Goal: Navigation & Orientation: Understand site structure

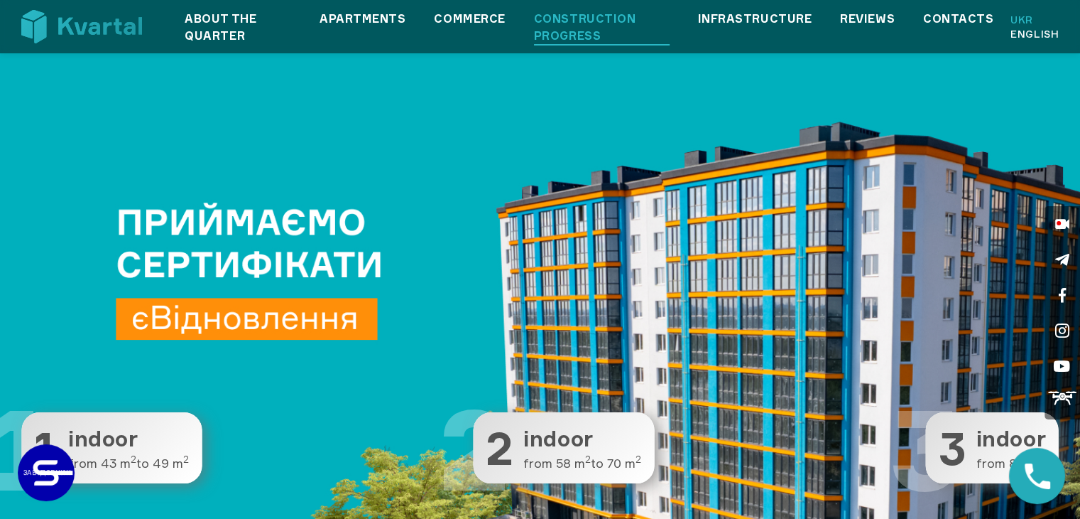
click at [605, 38] on link "Construction progress" at bounding box center [602, 27] width 136 height 34
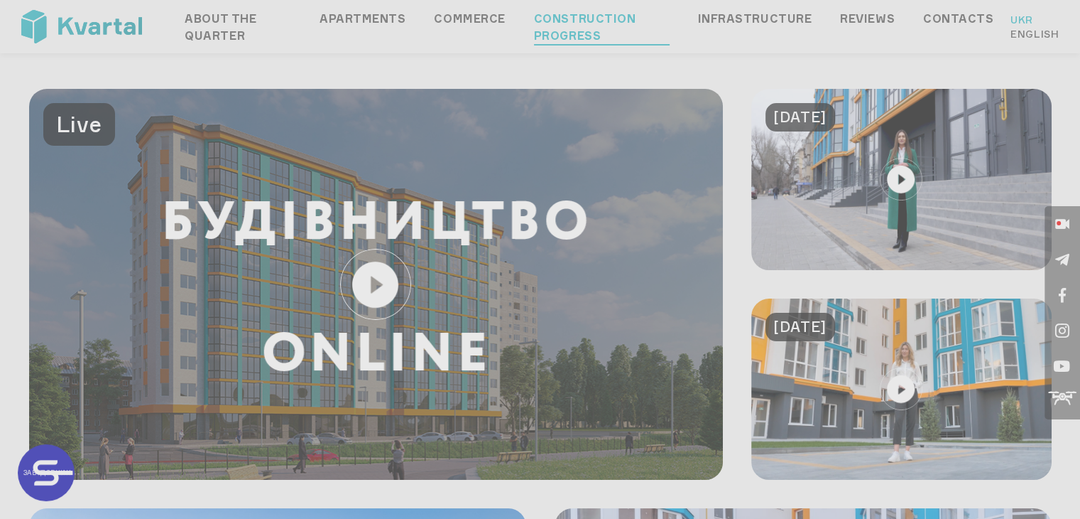
click at [1026, 35] on div "Консультуємо з питань вартості та наявності вільних квартир. Передзвонимо Вам п…" at bounding box center [540, 259] width 1080 height 519
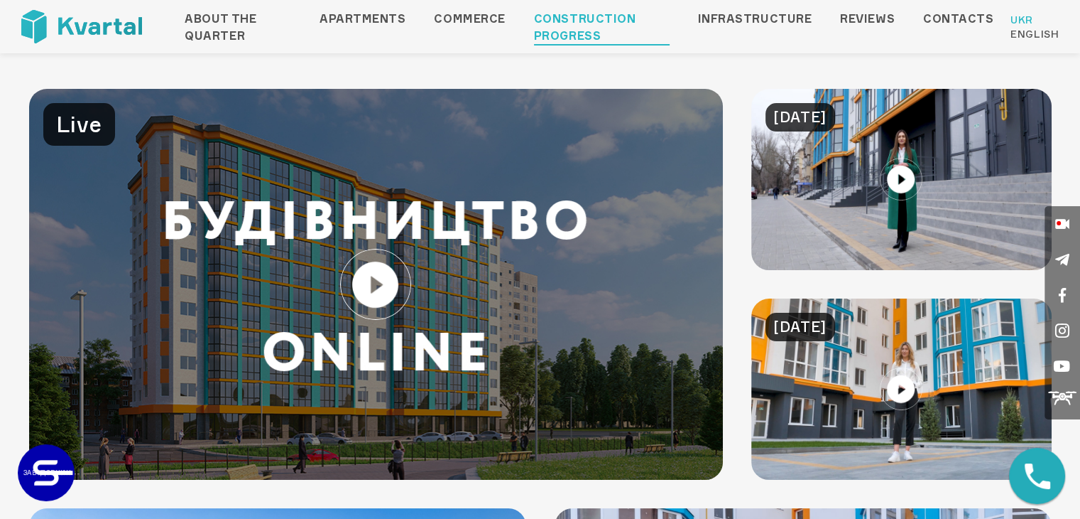
click at [1026, 35] on font "English" at bounding box center [1035, 34] width 48 height 12
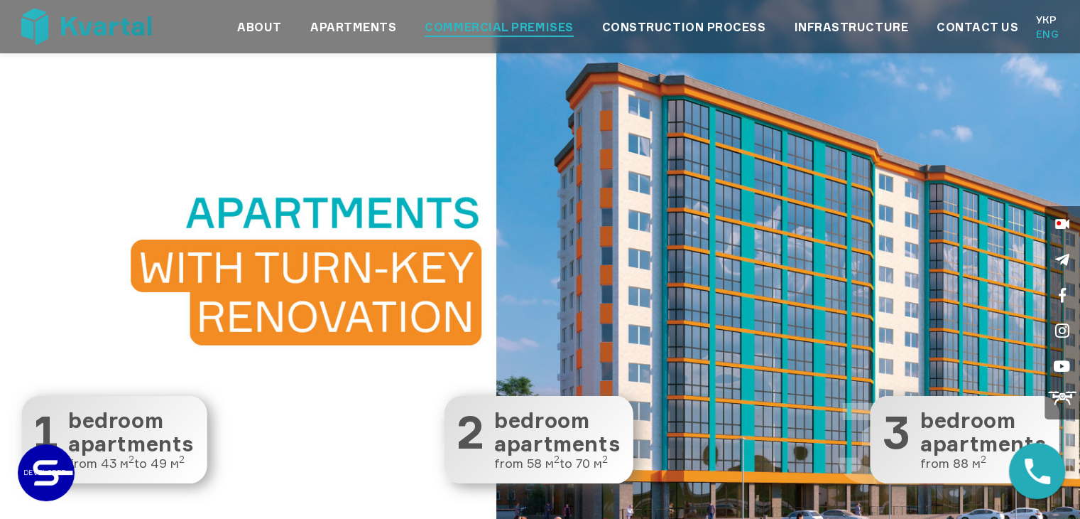
click at [531, 28] on link "Commercial premises" at bounding box center [499, 26] width 148 height 17
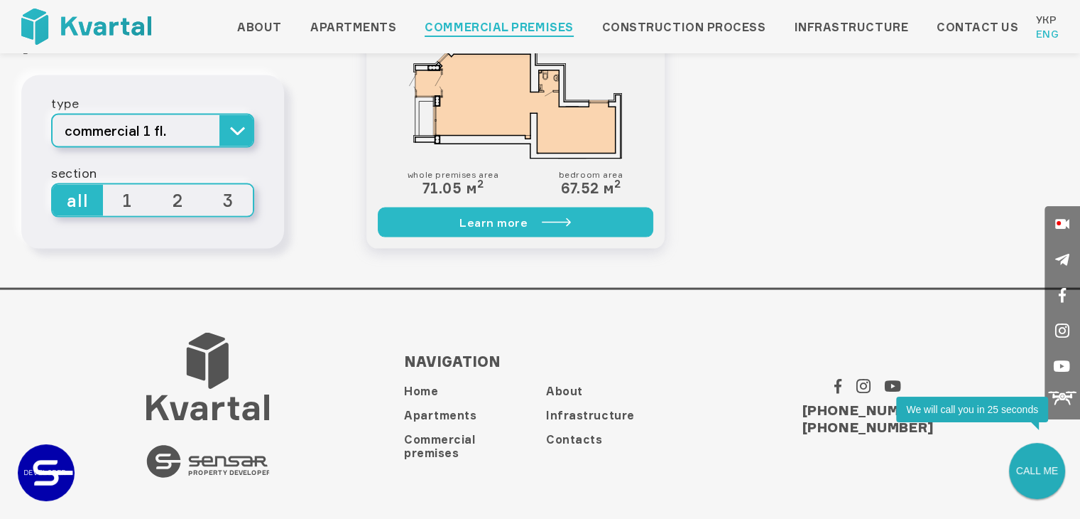
scroll to position [2808, 0]
click at [563, 413] on link "Infrastructure" at bounding box center [590, 414] width 89 height 14
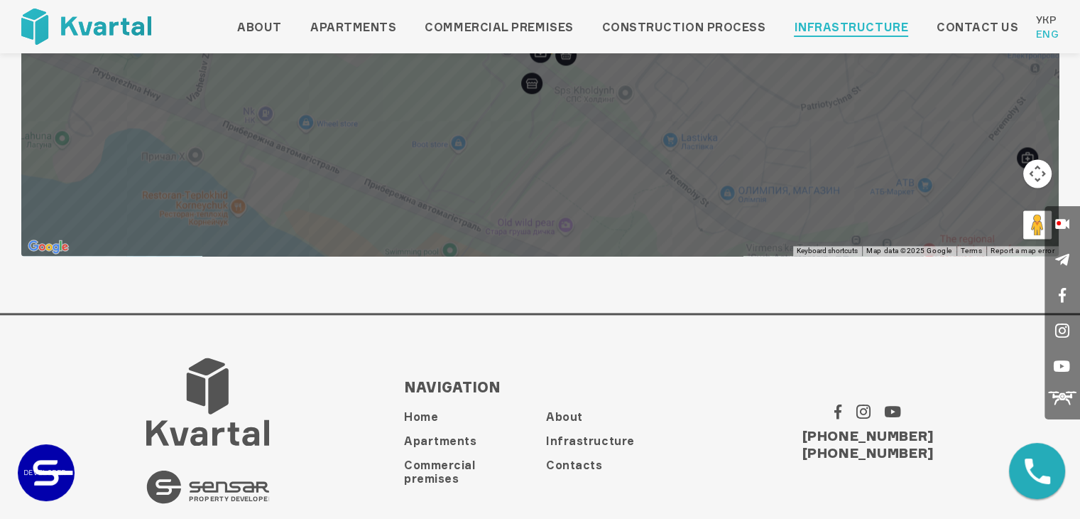
scroll to position [2016, 0]
